Goal: Information Seeking & Learning: Learn about a topic

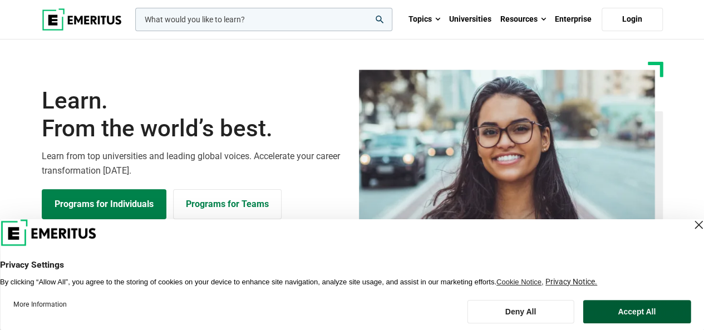
click at [638, 307] on button "Accept All" at bounding box center [636, 311] width 108 height 23
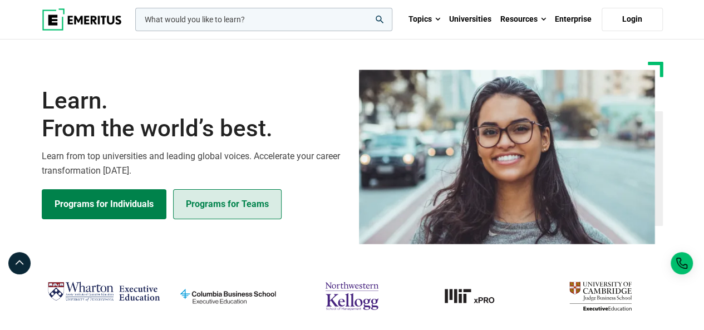
scroll to position [92, 0]
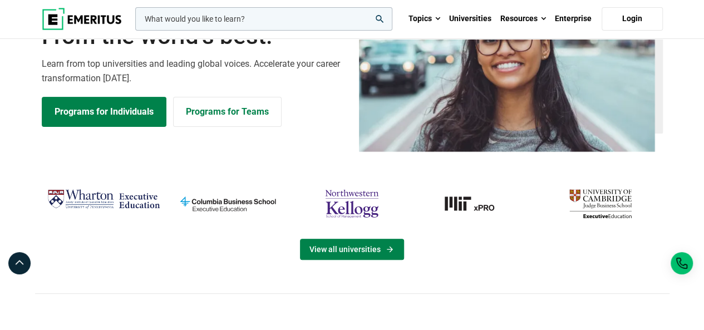
click at [319, 243] on link "View all universities" at bounding box center [352, 249] width 104 height 21
click at [329, 253] on link "View all universities" at bounding box center [352, 249] width 104 height 21
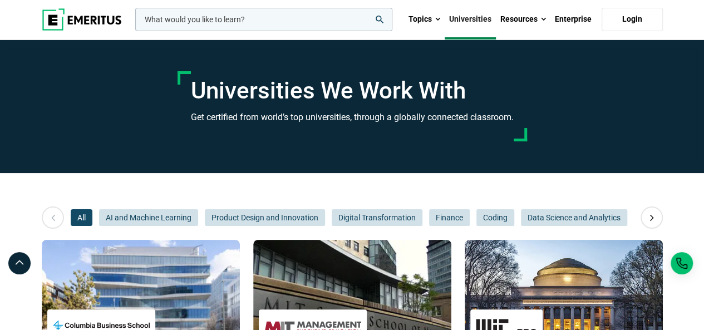
click at [90, 23] on img at bounding box center [82, 19] width 80 height 22
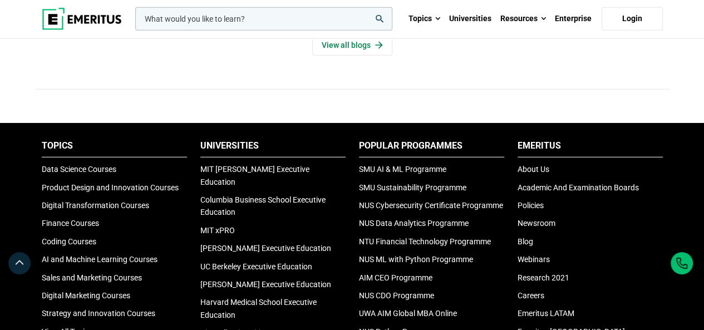
scroll to position [3616, 0]
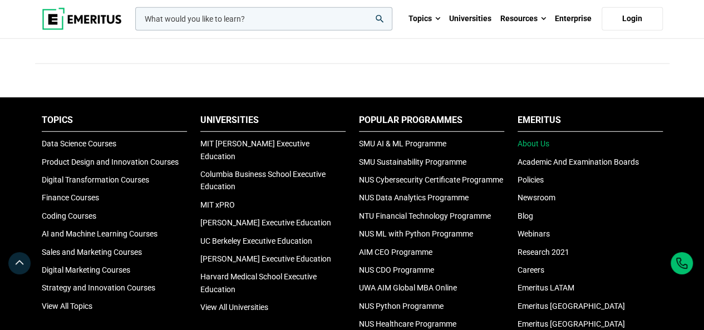
click at [541, 146] on link "About Us" at bounding box center [533, 143] width 32 height 9
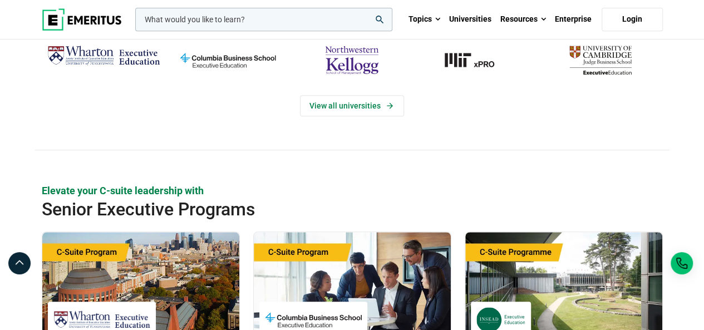
scroll to position [0, 0]
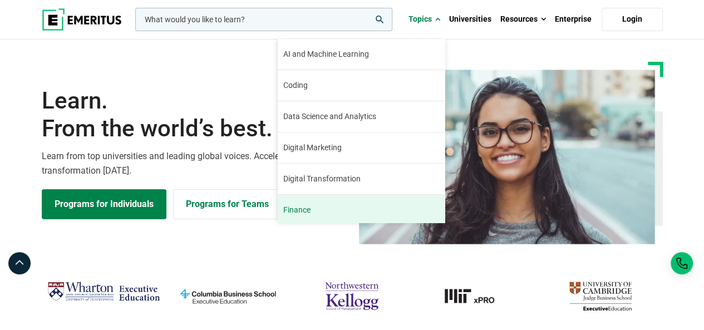
click at [319, 208] on link "Finance The finance industry has remained relatively stable through the turbule…" at bounding box center [361, 210] width 167 height 31
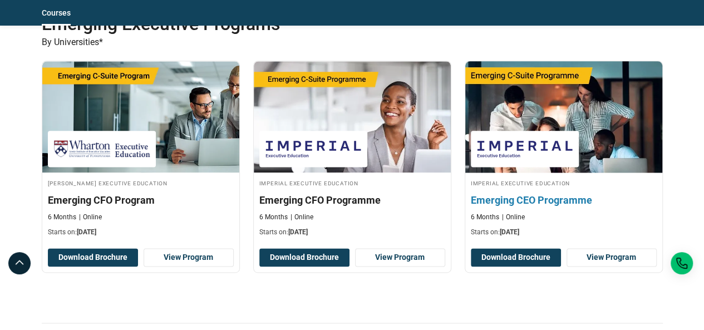
scroll to position [649, 0]
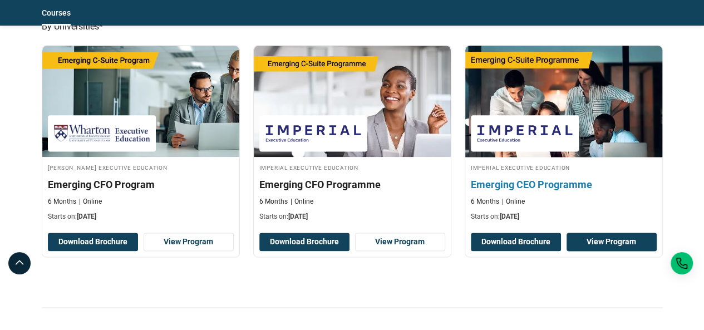
click at [628, 233] on link "View Program" at bounding box center [611, 242] width 90 height 19
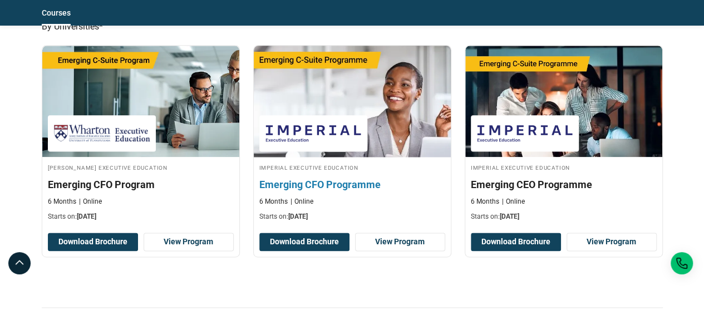
click at [397, 110] on img at bounding box center [352, 101] width 216 height 122
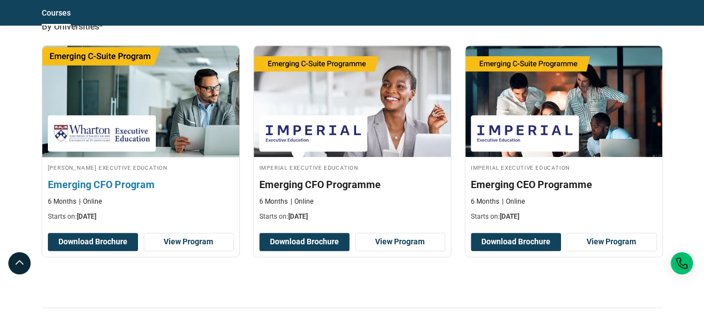
click at [121, 80] on img at bounding box center [140, 101] width 216 height 122
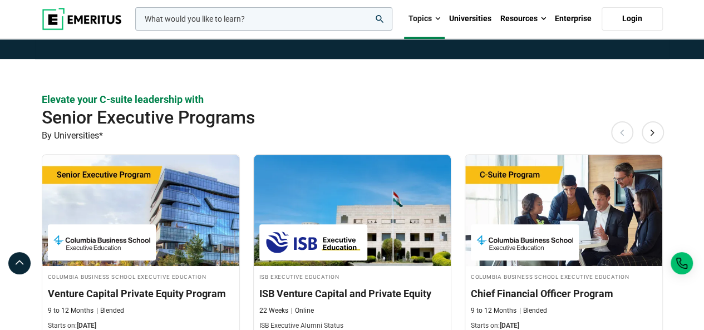
scroll to position [278, 0]
